Goal: Transaction & Acquisition: Purchase product/service

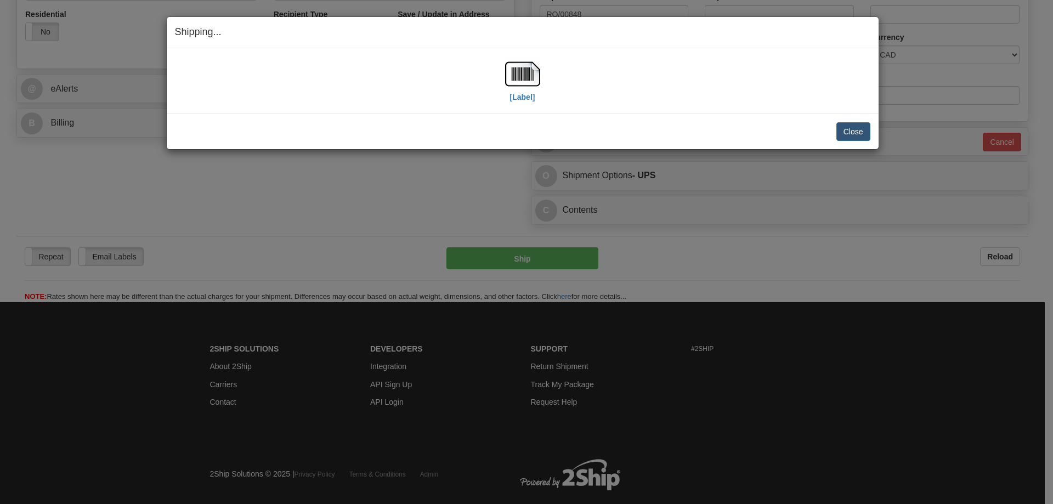
click at [400, 111] on div "[Label] IMPORTANT NOTICE Embassy / Consulate / Government Building / Hospital C…" at bounding box center [523, 80] width 712 height 65
click at [858, 132] on button "Close" at bounding box center [853, 131] width 34 height 19
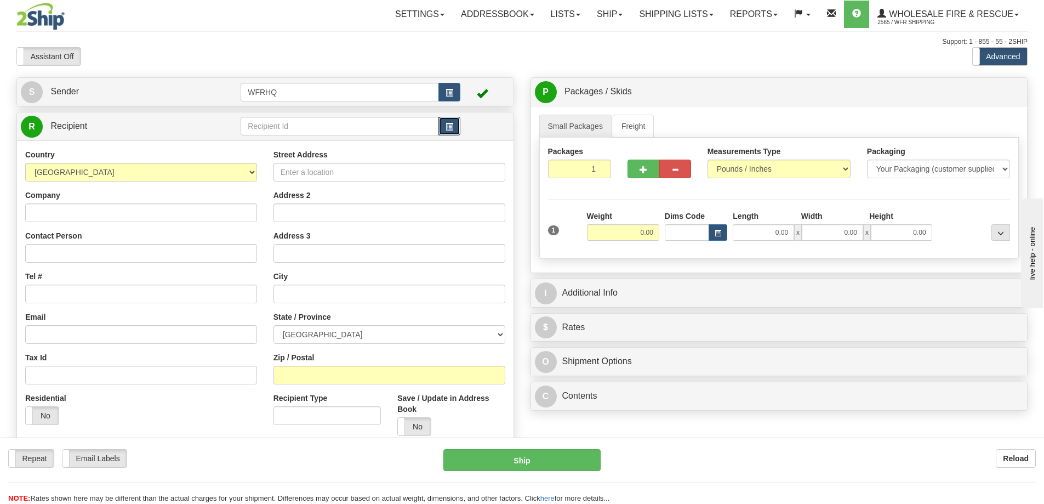
click at [447, 127] on span "button" at bounding box center [450, 126] width 8 height 7
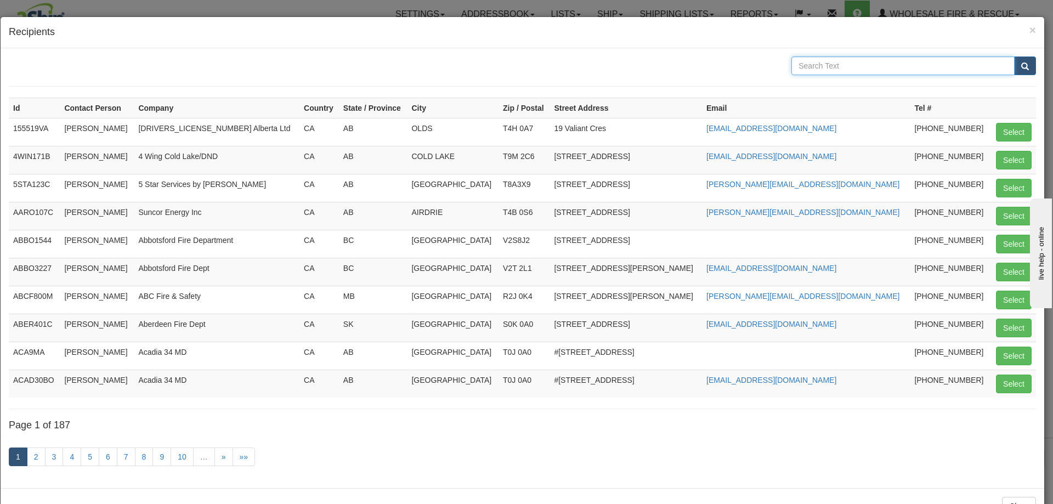
click at [808, 69] on input "text" at bounding box center [902, 65] width 223 height 19
type input "[PERSON_NAME]"
click at [1014, 56] on button "submit" at bounding box center [1025, 65] width 22 height 19
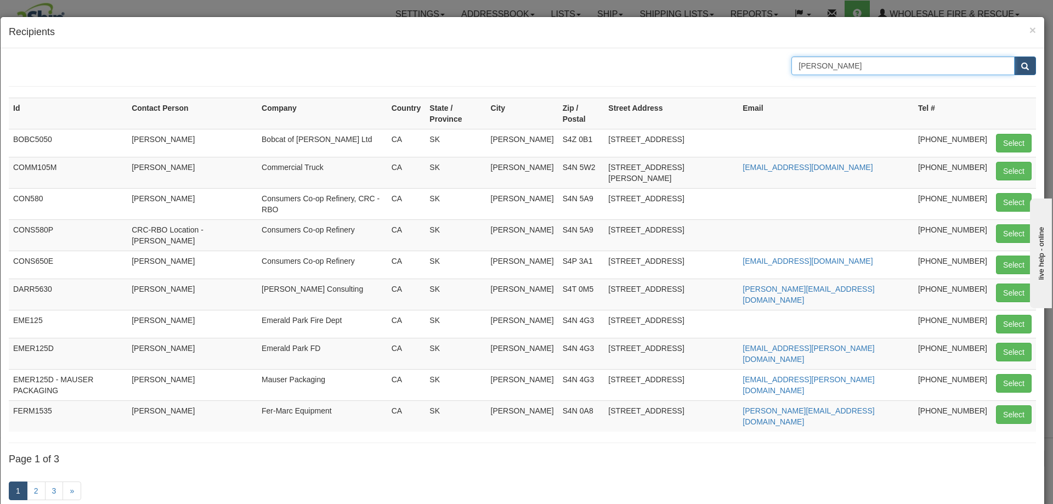
click at [861, 62] on input "[PERSON_NAME]" at bounding box center [902, 65] width 223 height 19
type input "[PERSON_NAME][GEOGRAPHIC_DATA]"
click at [1014, 56] on button "submit" at bounding box center [1025, 65] width 22 height 19
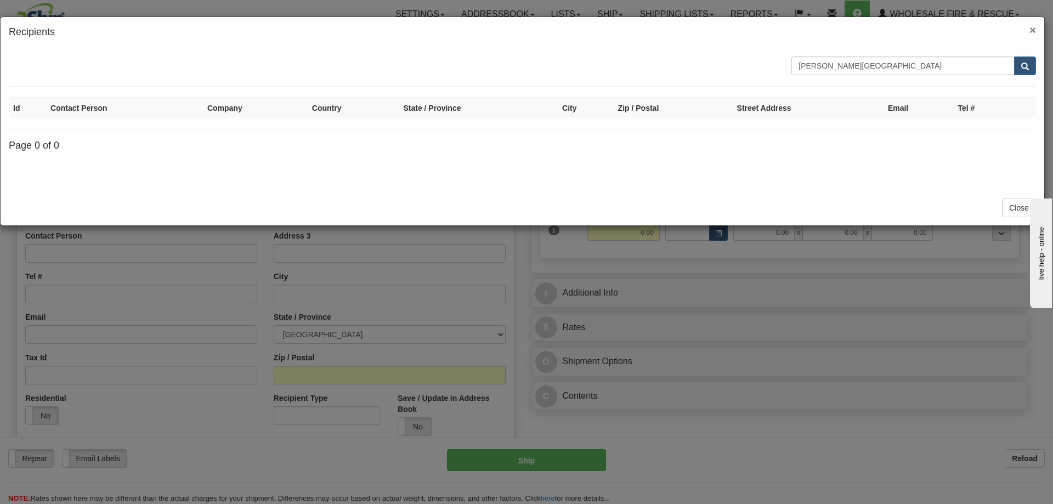
click at [1034, 30] on span "×" at bounding box center [1032, 30] width 7 height 13
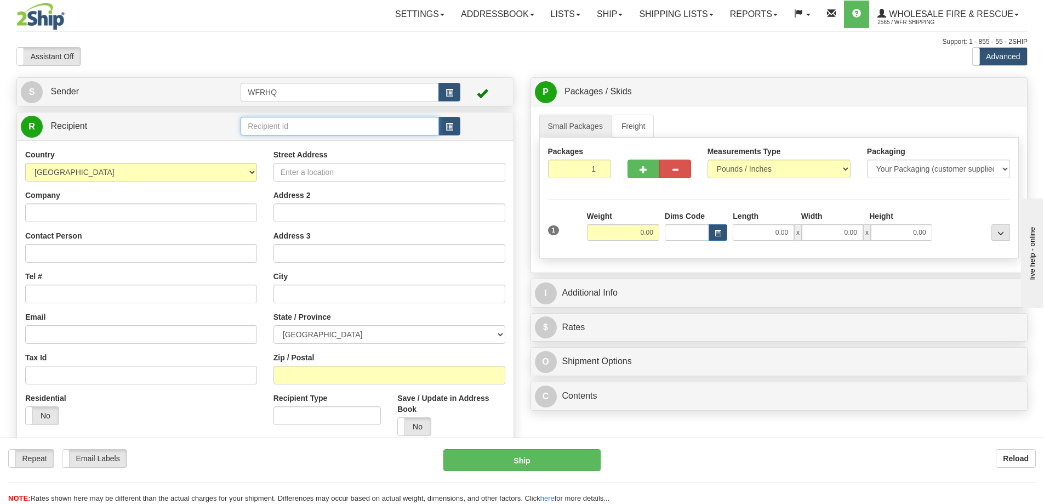
click at [343, 130] on input "text" at bounding box center [340, 126] width 198 height 19
type input "REGI1504"
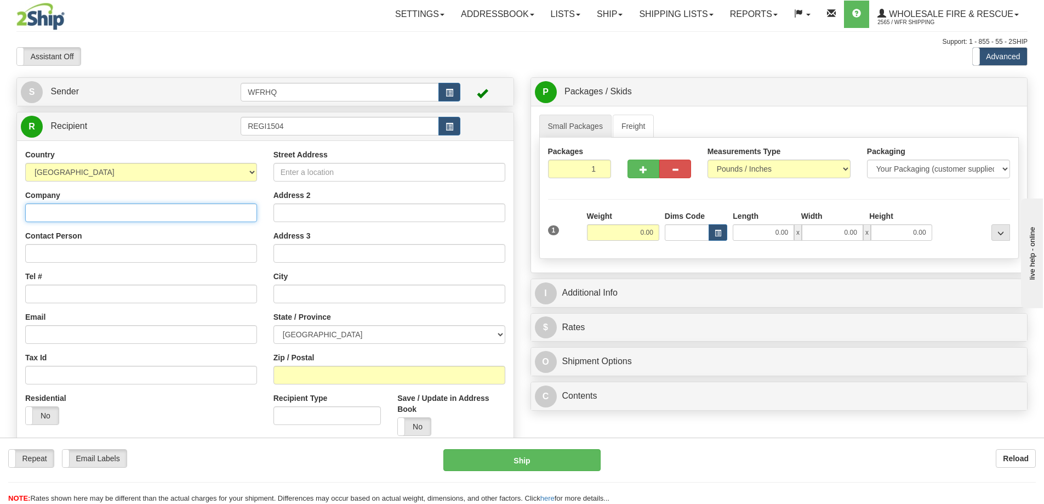
click at [99, 216] on div "Country [GEOGRAPHIC_DATA] [GEOGRAPHIC_DATA] [GEOGRAPHIC_DATA] [GEOGRAPHIC_DATA]…" at bounding box center [265, 296] width 497 height 312
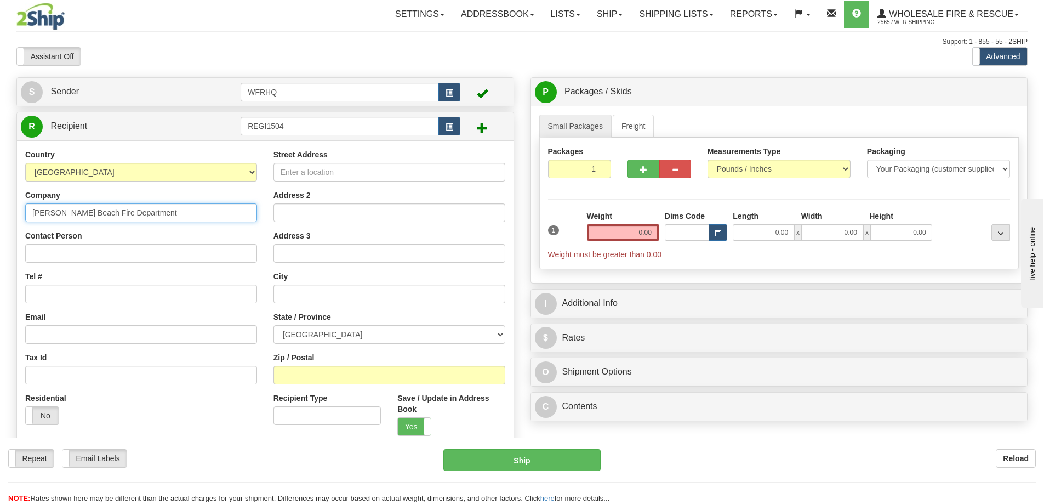
type input "[PERSON_NAME] Beach Fire Department"
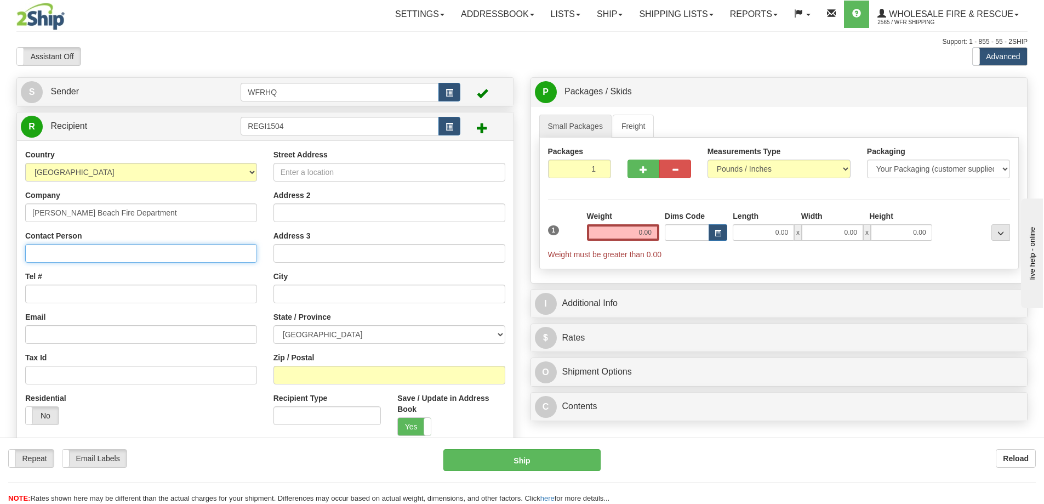
click at [60, 250] on input "Contact Person" at bounding box center [141, 253] width 232 height 19
type input "[PERSON_NAME]"
type input "[PHONE_NUMBER]"
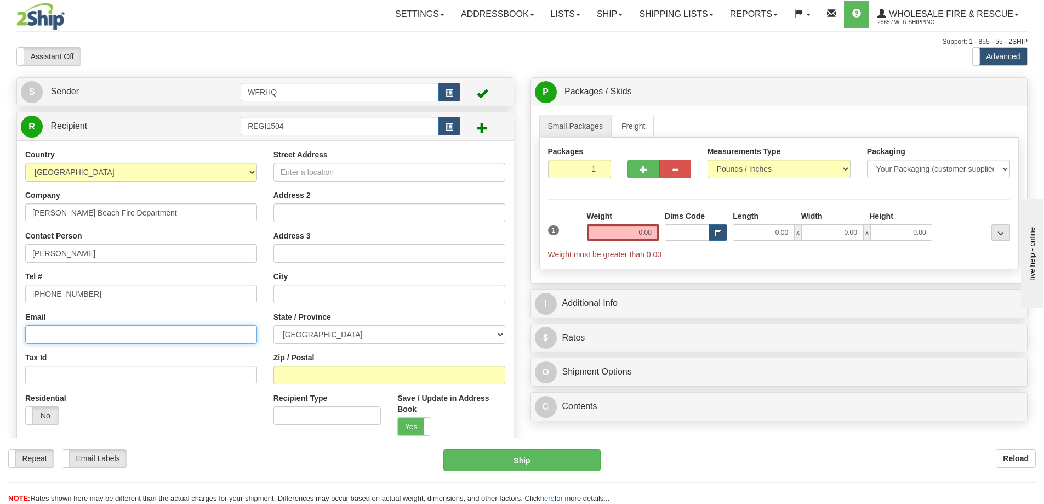
click at [66, 337] on input "Email" at bounding box center [141, 334] width 232 height 19
paste input "[EMAIL_ADDRESS][DOMAIN_NAME]"
type input "[EMAIL_ADDRESS][DOMAIN_NAME]"
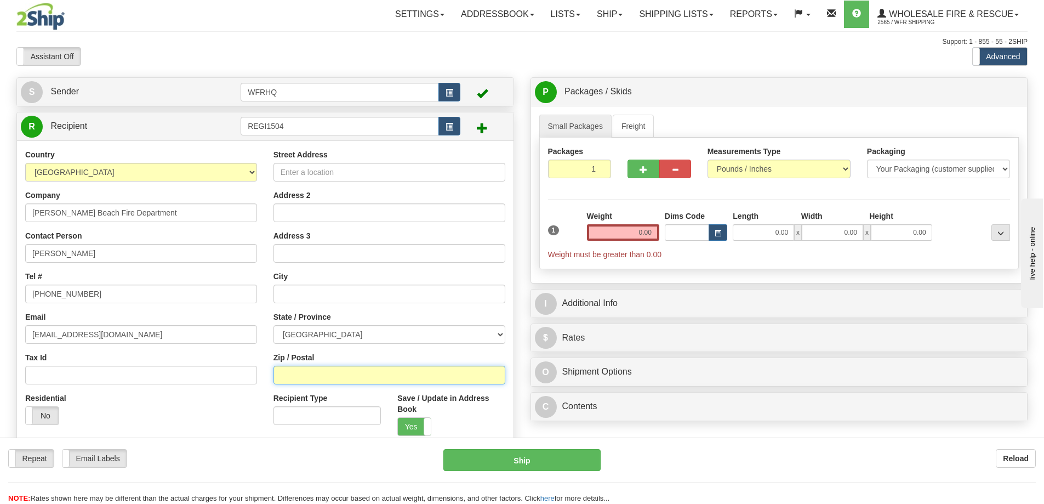
click at [293, 375] on input "Zip / Postal" at bounding box center [390, 375] width 232 height 19
type input "S0G 4C0"
click at [390, 288] on input "text" at bounding box center [390, 294] width 232 height 19
type input "[PERSON_NAME][GEOGRAPHIC_DATA]"
select select "SK"
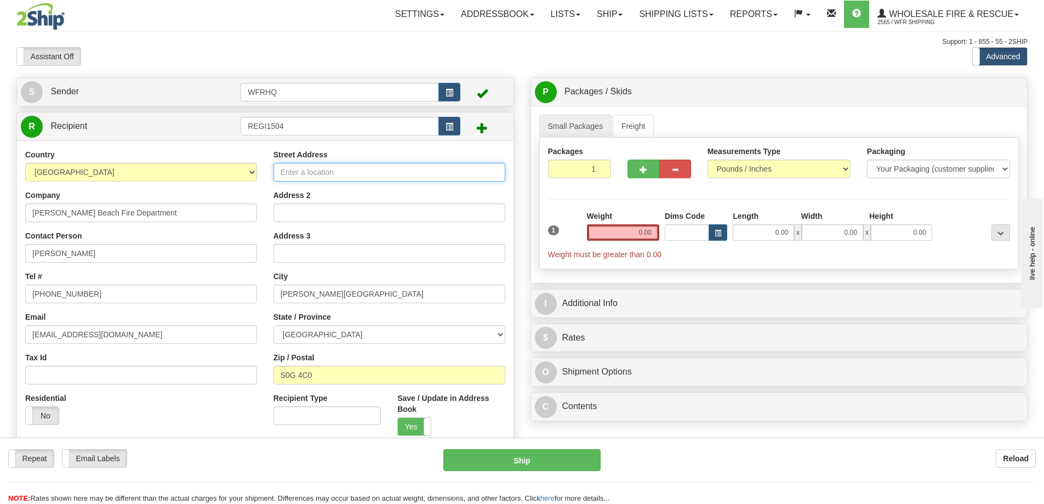
click at [316, 169] on input "Street Address" at bounding box center [390, 172] width 232 height 19
drag, startPoint x: 345, startPoint y: 172, endPoint x: 245, endPoint y: 166, distance: 100.5
click at [245, 166] on div "Country [GEOGRAPHIC_DATA] [GEOGRAPHIC_DATA] [GEOGRAPHIC_DATA] [GEOGRAPHIC_DATA]…" at bounding box center [265, 296] width 497 height 295
type input "[GEOGRAPHIC_DATA]"
click at [231, 405] on div "Residential Yes No" at bounding box center [141, 413] width 248 height 41
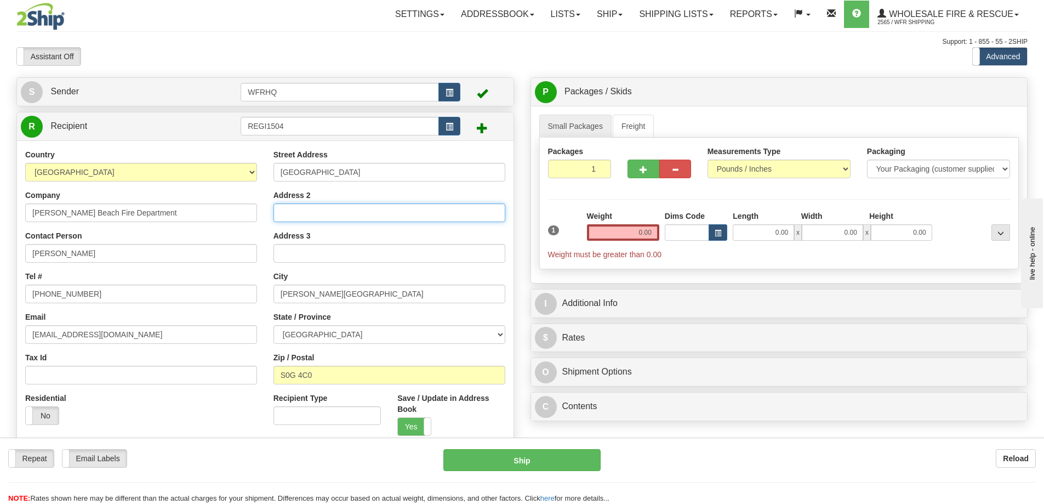
click at [346, 220] on input "Address 2" at bounding box center [390, 212] width 232 height 19
type input "PO Box 10"
click at [639, 234] on input "0.00" at bounding box center [623, 232] width 72 height 16
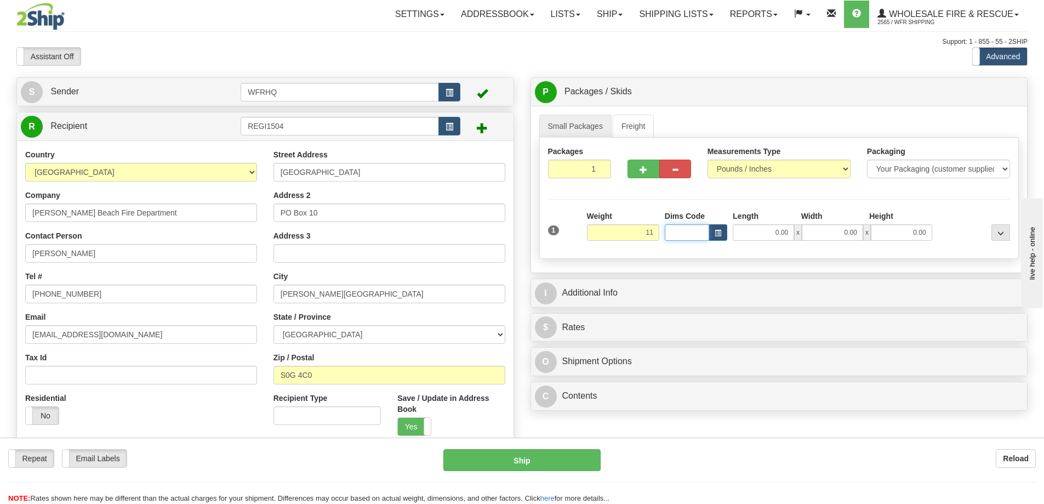
type input "11.00"
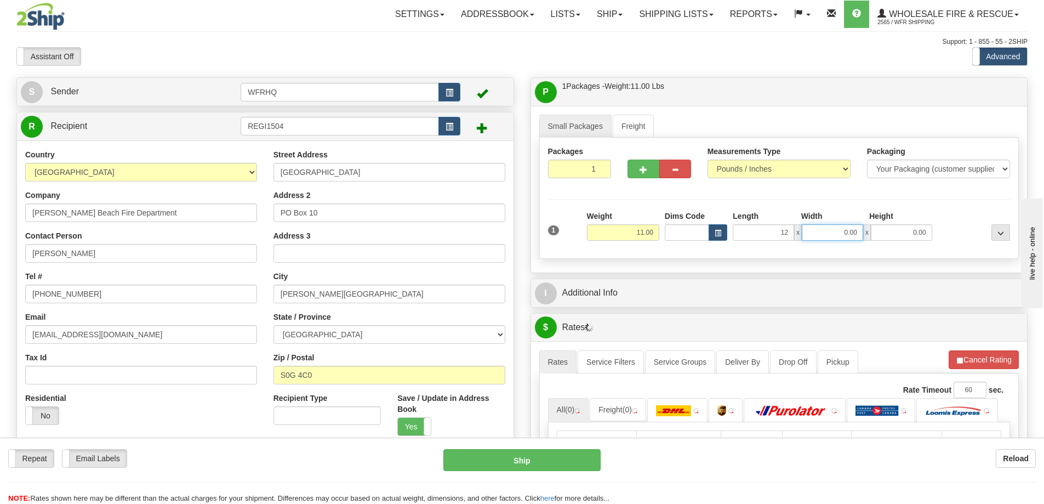
type input "12.00"
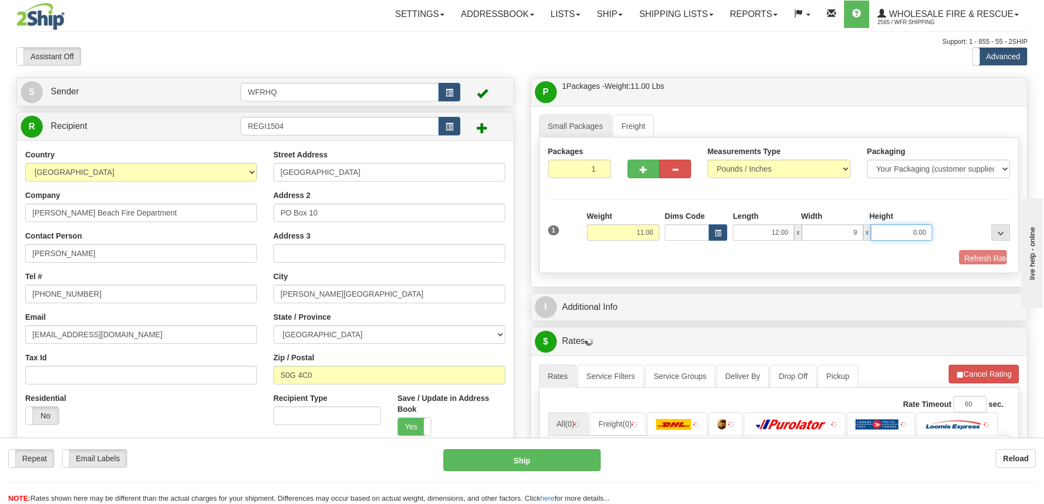
type input "9.00"
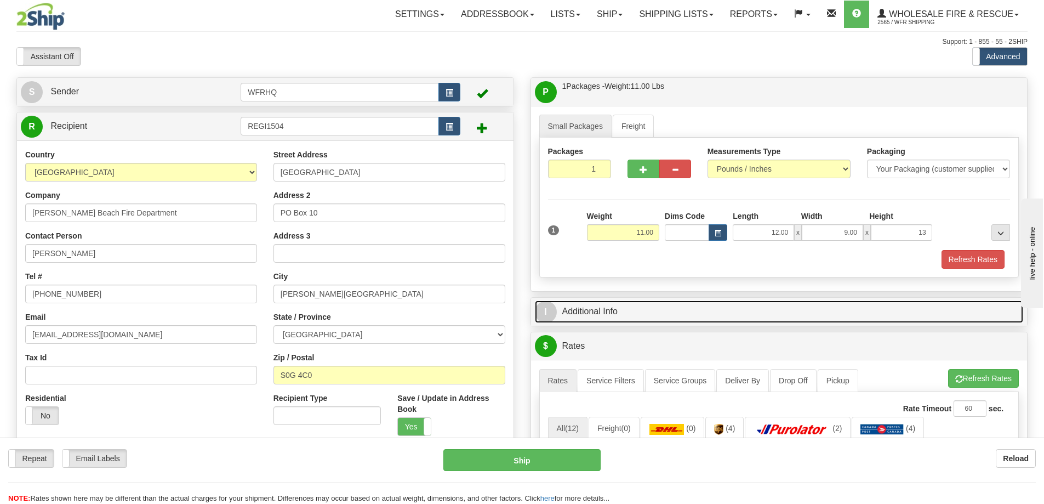
type input "13.00"
click at [596, 315] on link "I Additional Info" at bounding box center [779, 311] width 489 height 22
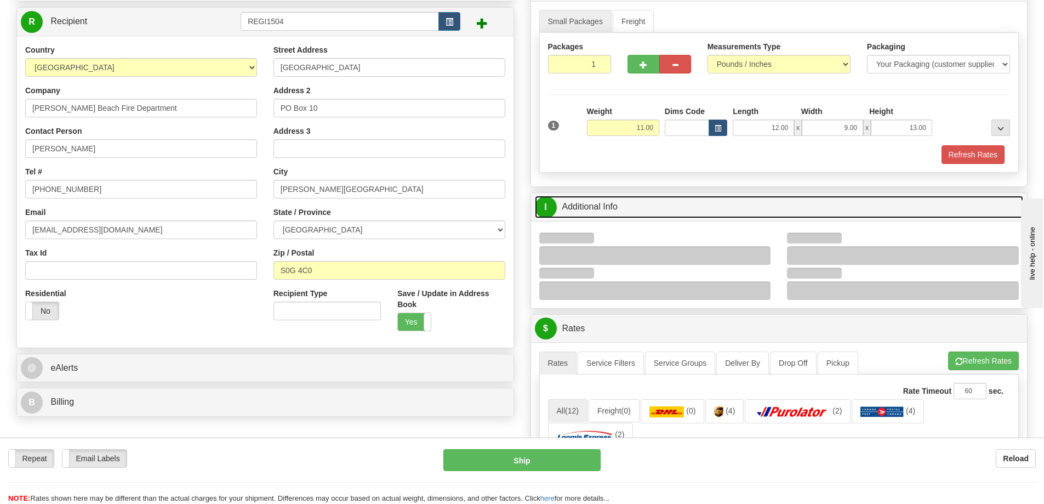
scroll to position [110, 0]
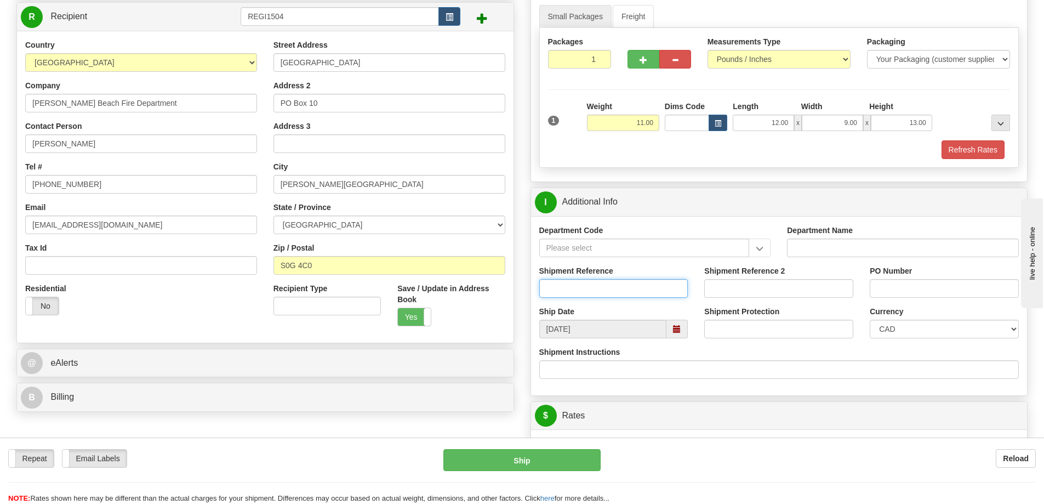
click at [572, 286] on input "Shipment Reference" at bounding box center [613, 288] width 149 height 19
type input "S45955 - 30492"
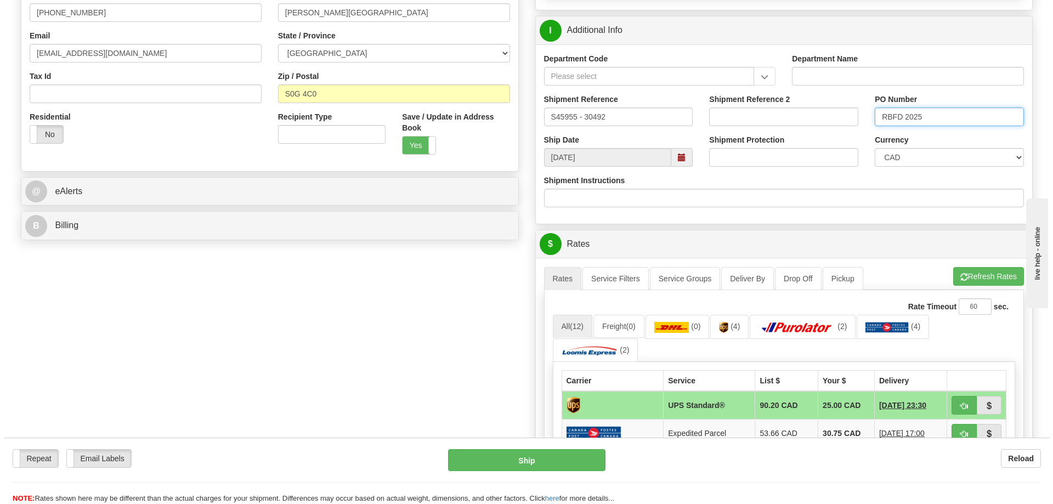
scroll to position [384, 0]
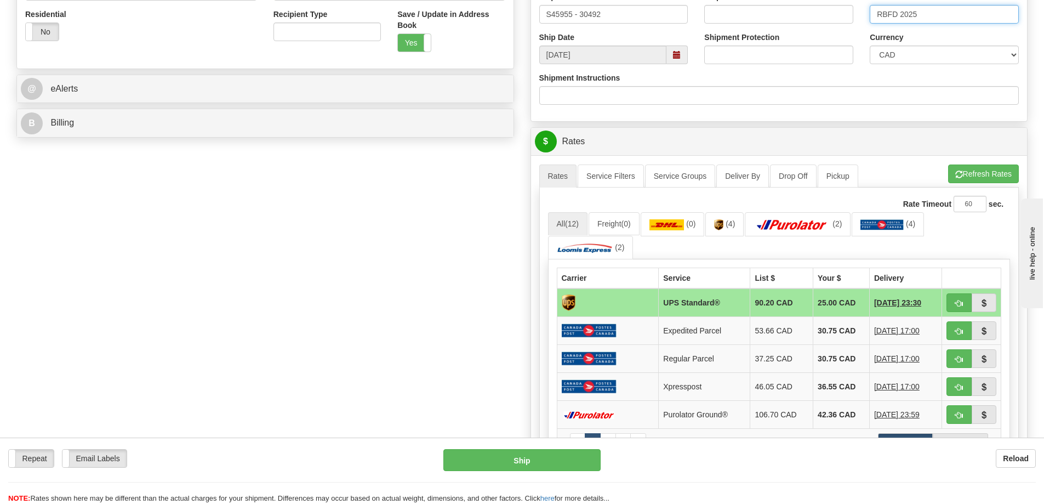
type input "RBFD 2025"
click at [963, 329] on span "button" at bounding box center [960, 331] width 8 height 7
type input "DOM.EP"
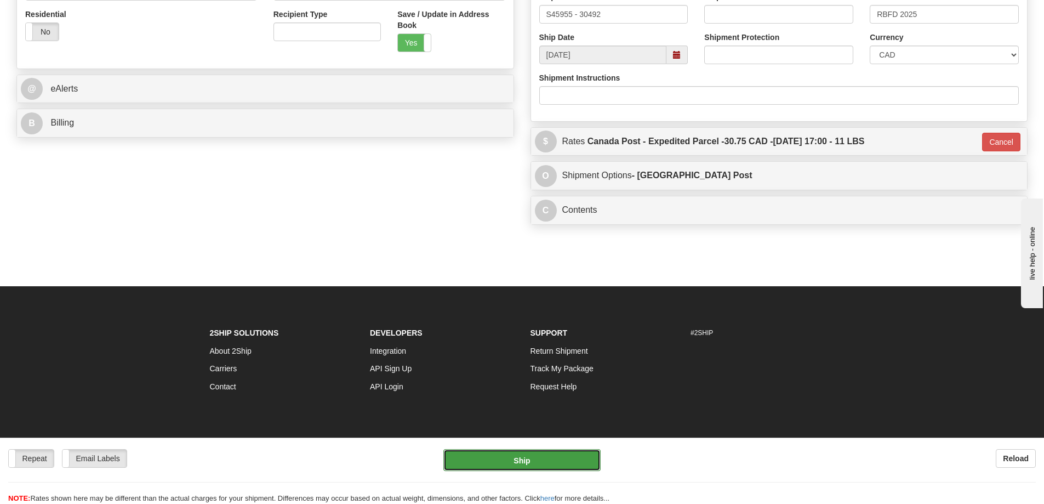
click at [548, 459] on button "Ship" at bounding box center [522, 460] width 157 height 22
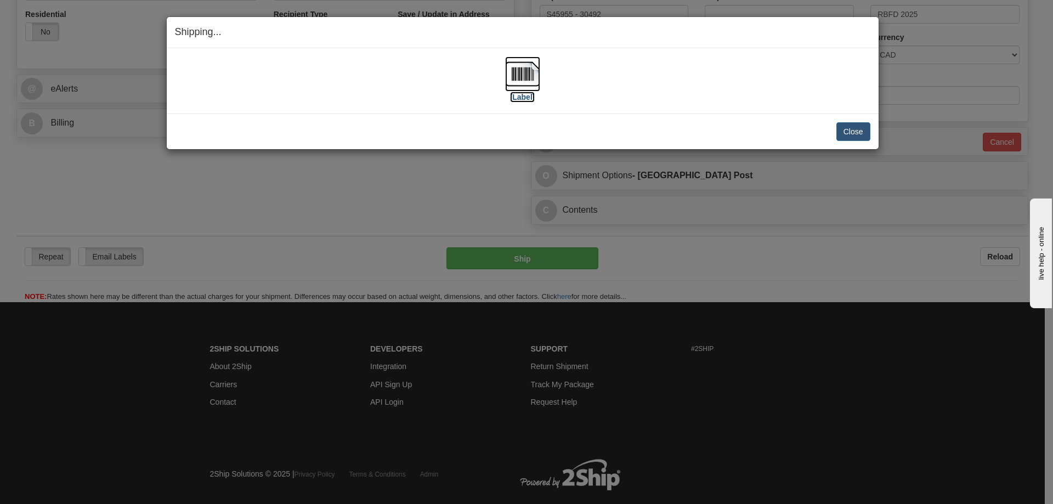
click at [513, 75] on img at bounding box center [522, 73] width 35 height 35
